Goal: Information Seeking & Learning: Learn about a topic

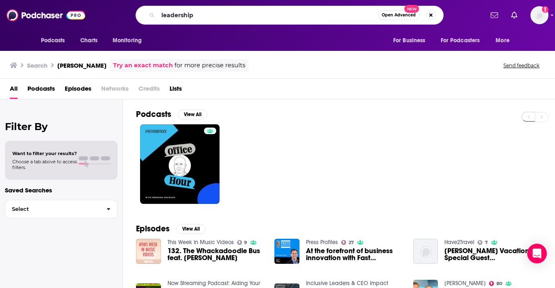
scroll to position [126, 0]
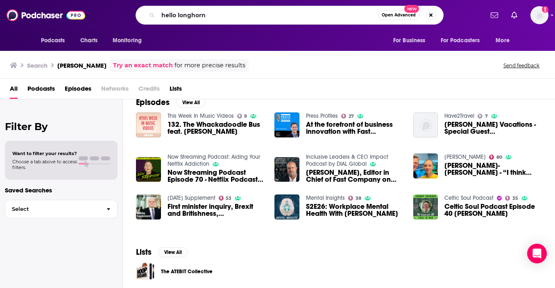
type input "hello longhorn"
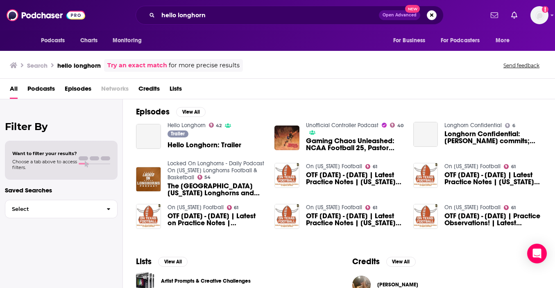
scroll to position [116, 0]
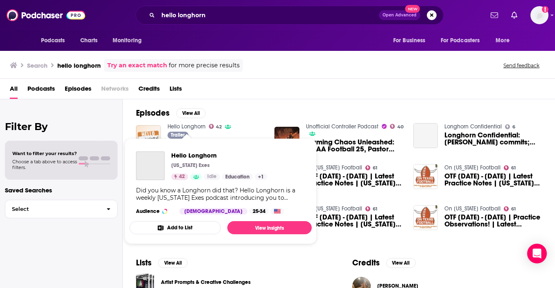
click at [184, 125] on link "Hello Longhorn" at bounding box center [187, 126] width 38 height 7
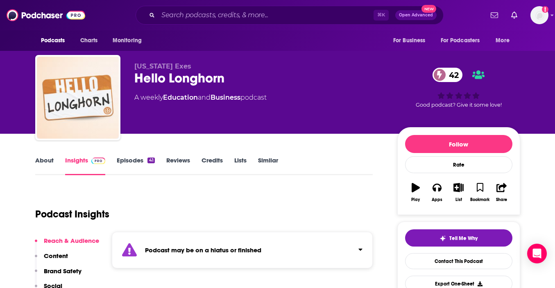
click at [265, 159] on link "Similar" at bounding box center [268, 165] width 20 height 19
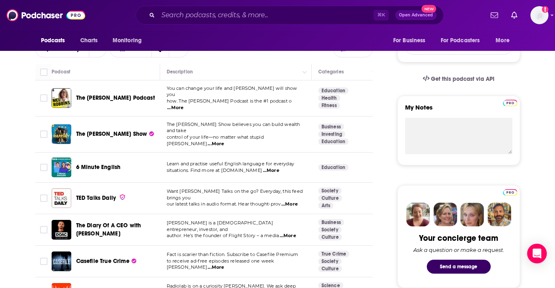
scroll to position [236, 0]
